Goal: Find specific fact: Find specific fact

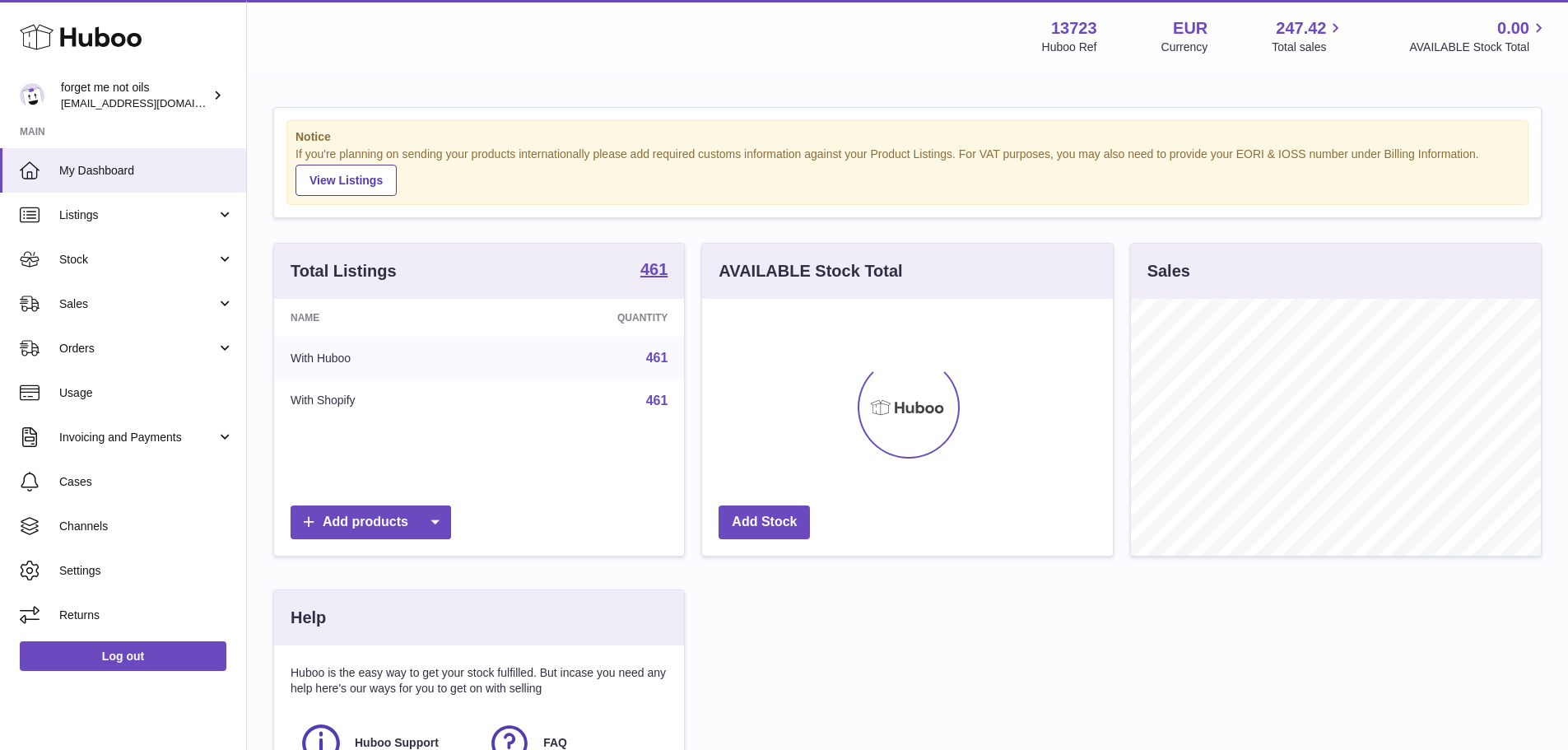
scroll to position [257, 411]
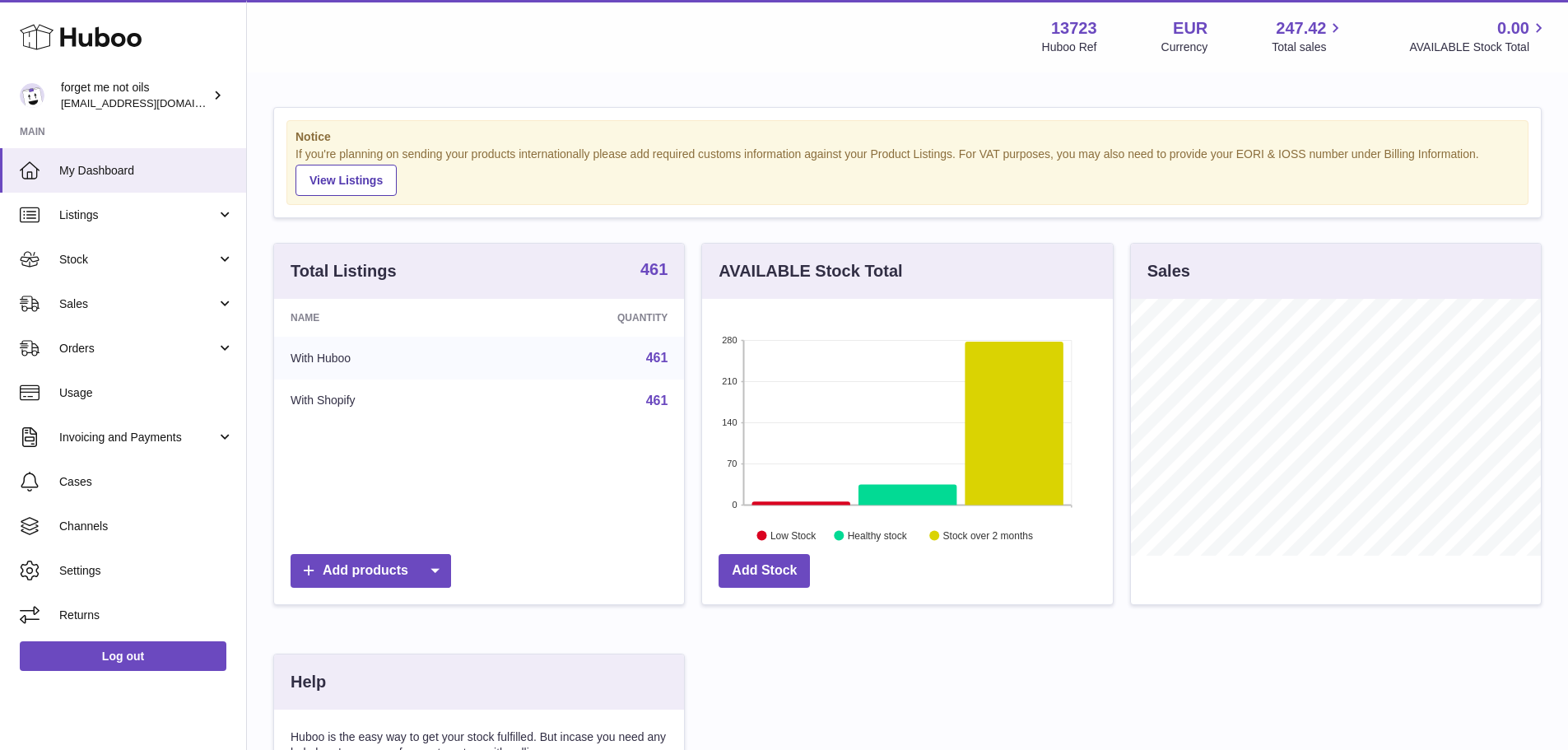
click at [648, 273] on strong "461" at bounding box center [653, 269] width 27 height 17
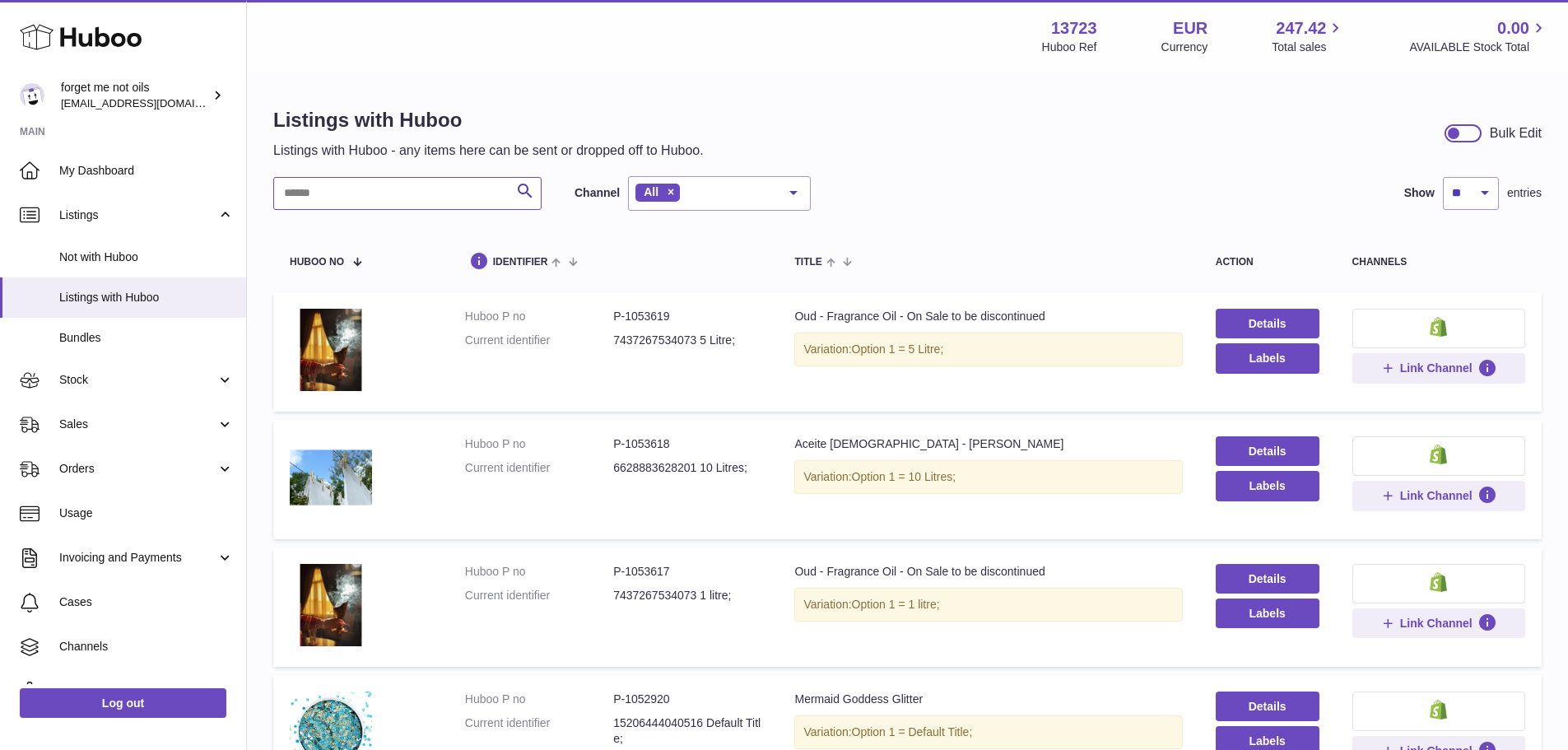
click at [416, 195] on input "text" at bounding box center [407, 194] width 269 height 33
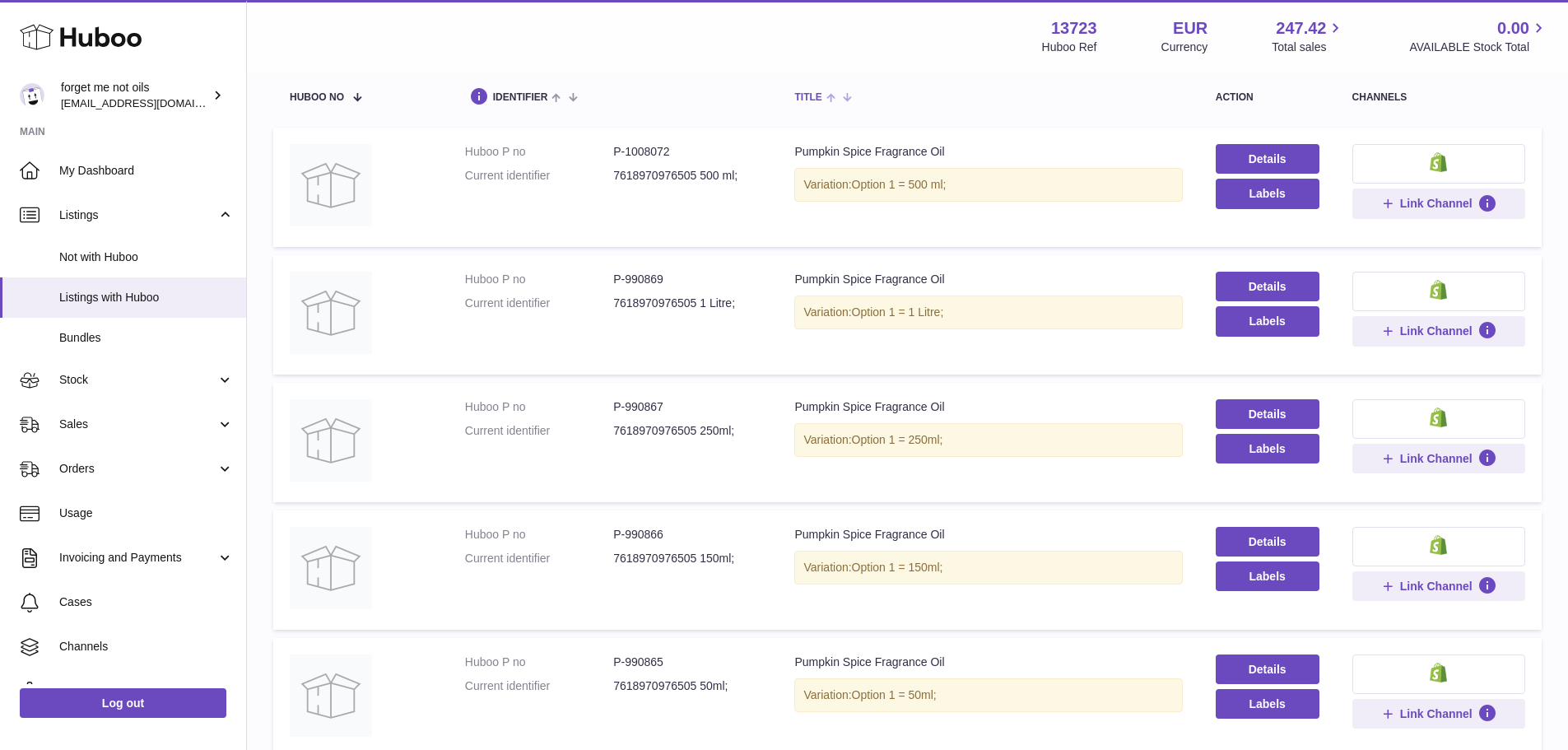
scroll to position [247, 0]
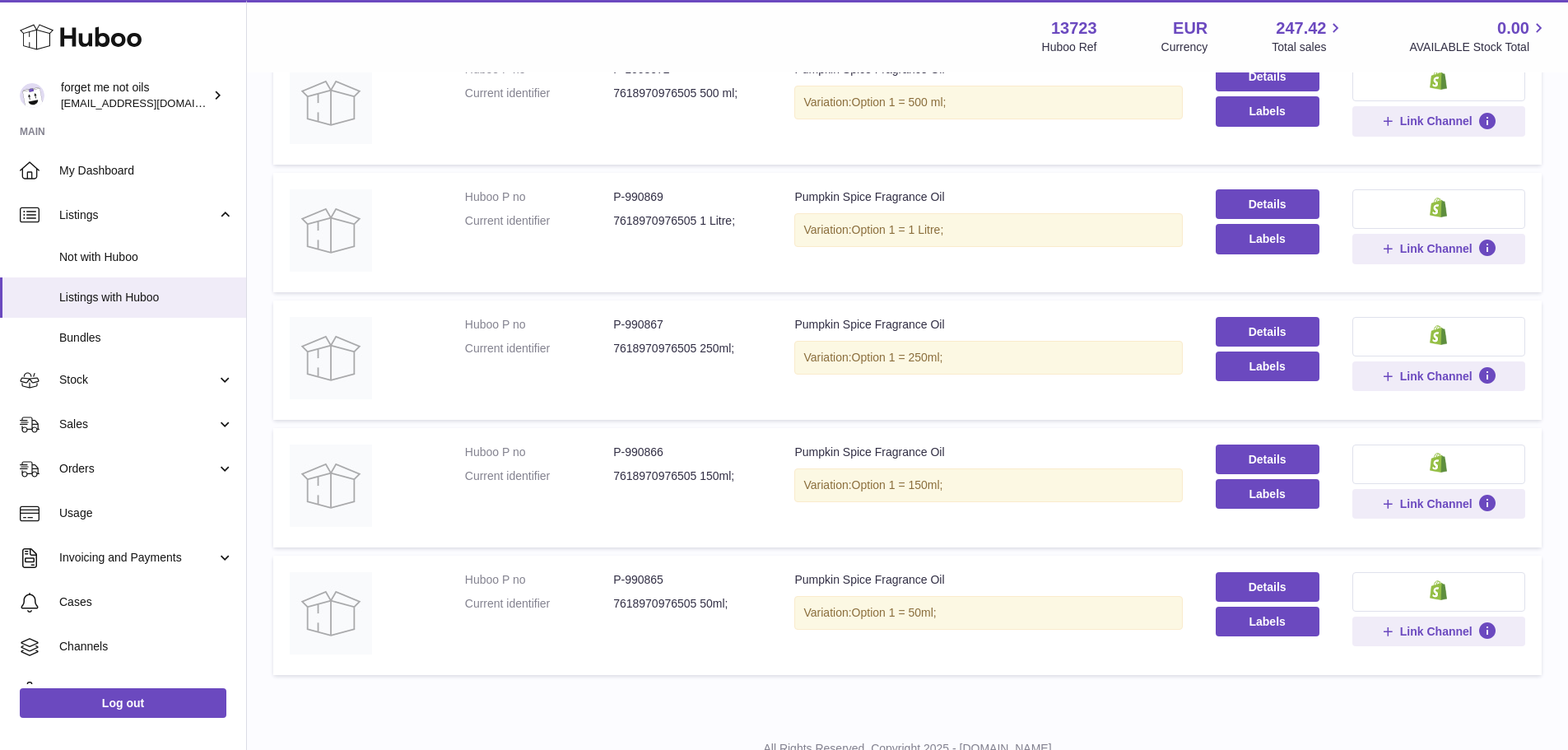
type input "**********"
click at [634, 319] on dd "P-990867" at bounding box center [687, 324] width 148 height 16
copy dd "990867"
click at [655, 456] on dd "P-990866" at bounding box center [687, 452] width 148 height 16
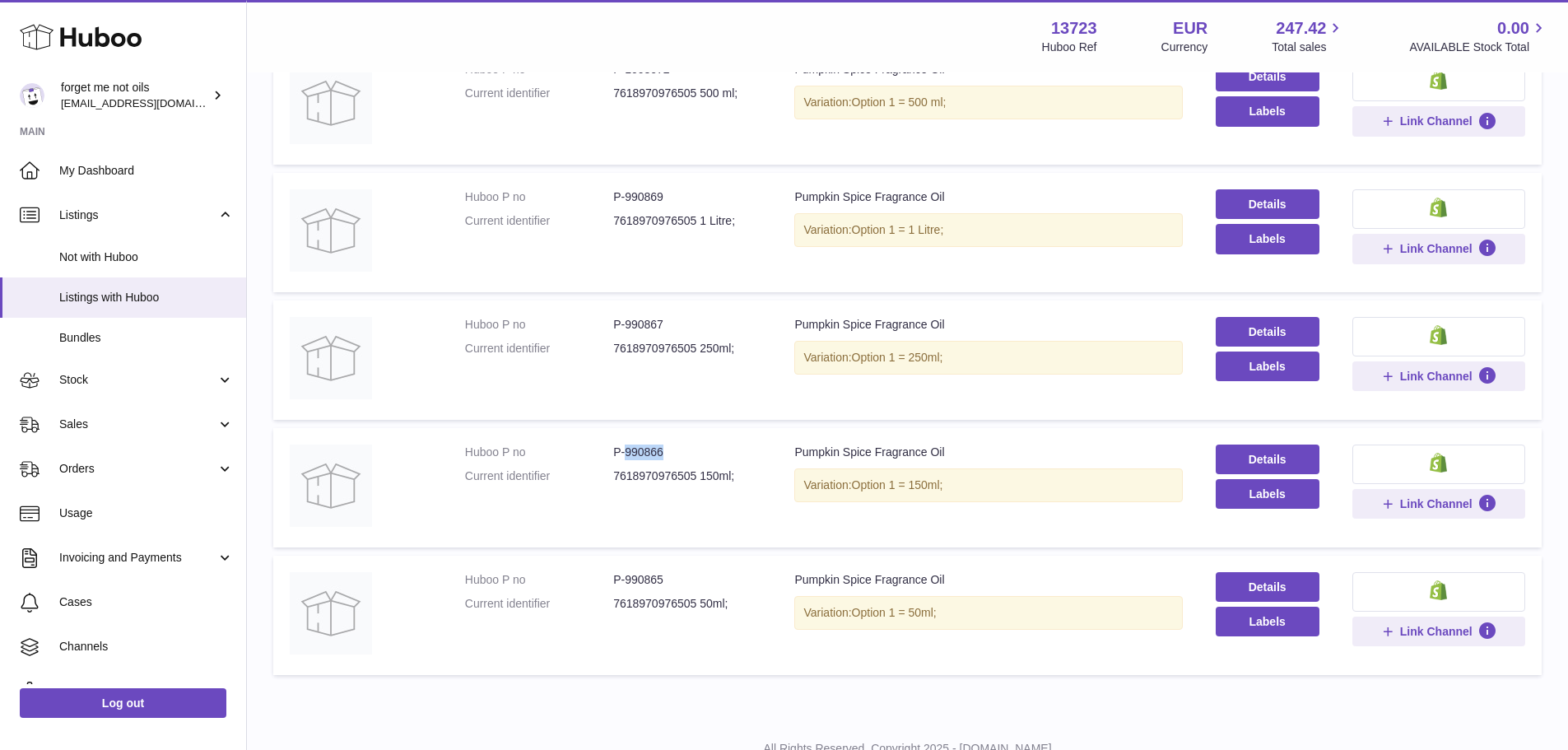
click at [655, 456] on dd "P-990866" at bounding box center [687, 452] width 148 height 16
copy dd "990866"
